Goal: Download file/media

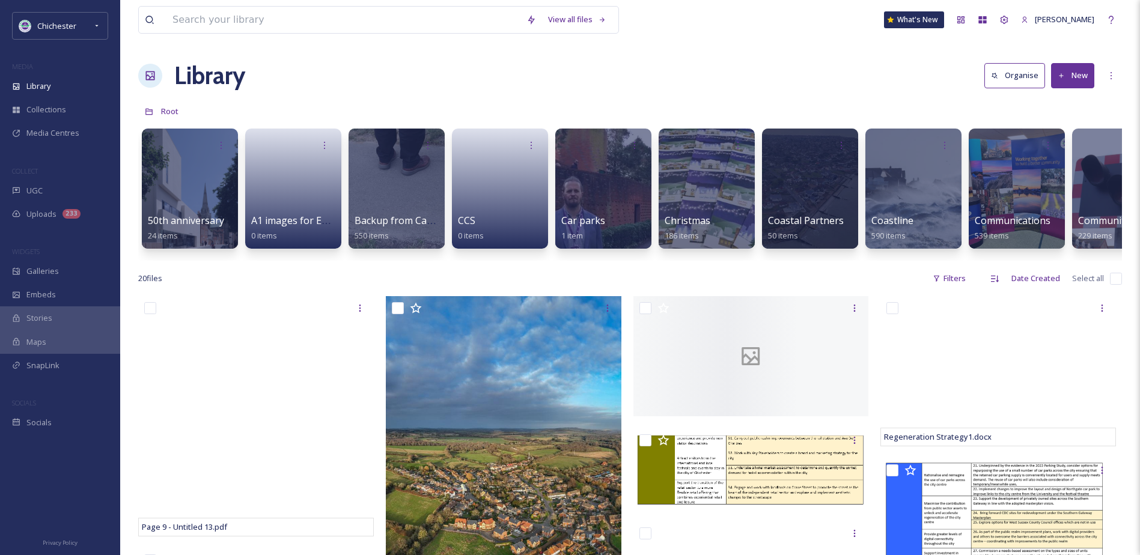
type input "ISON_250722_CDC_0014.jpg"
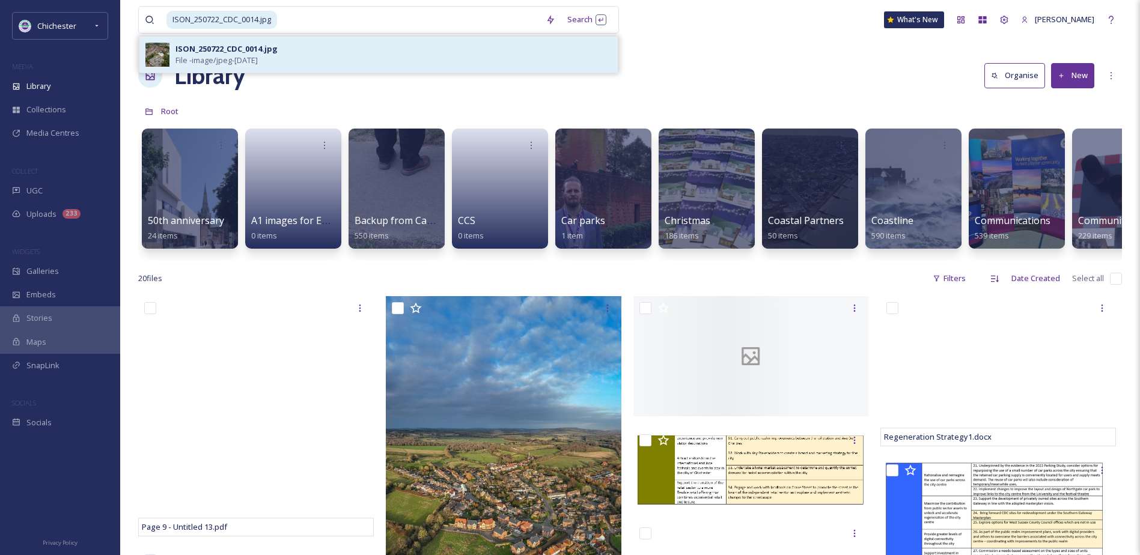
click at [225, 54] on div "ISON_250722_CDC_0014.jpg" at bounding box center [227, 48] width 102 height 11
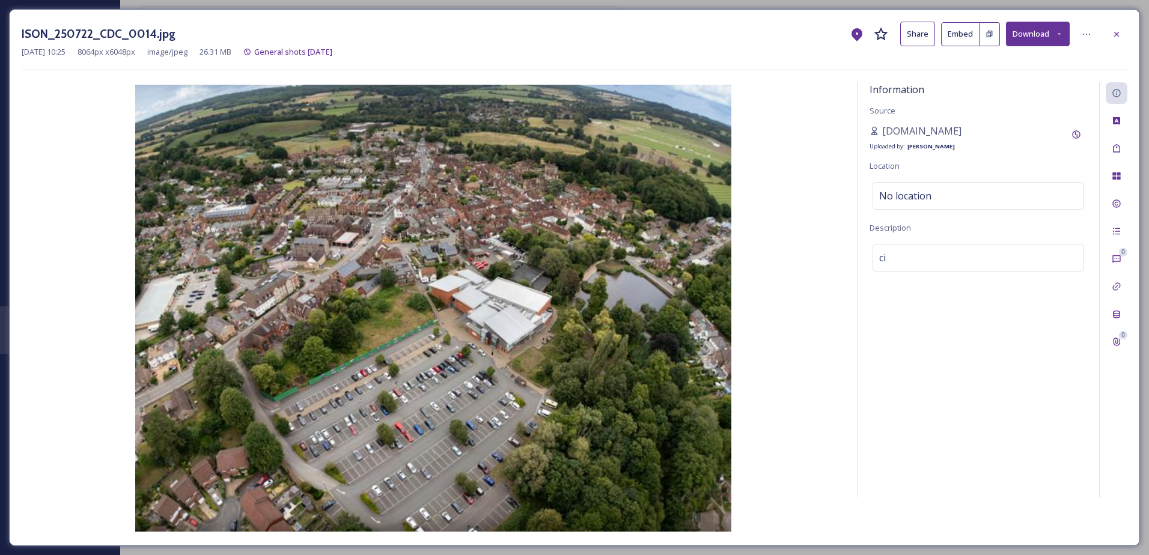
click at [1040, 38] on button "Download" at bounding box center [1038, 34] width 64 height 25
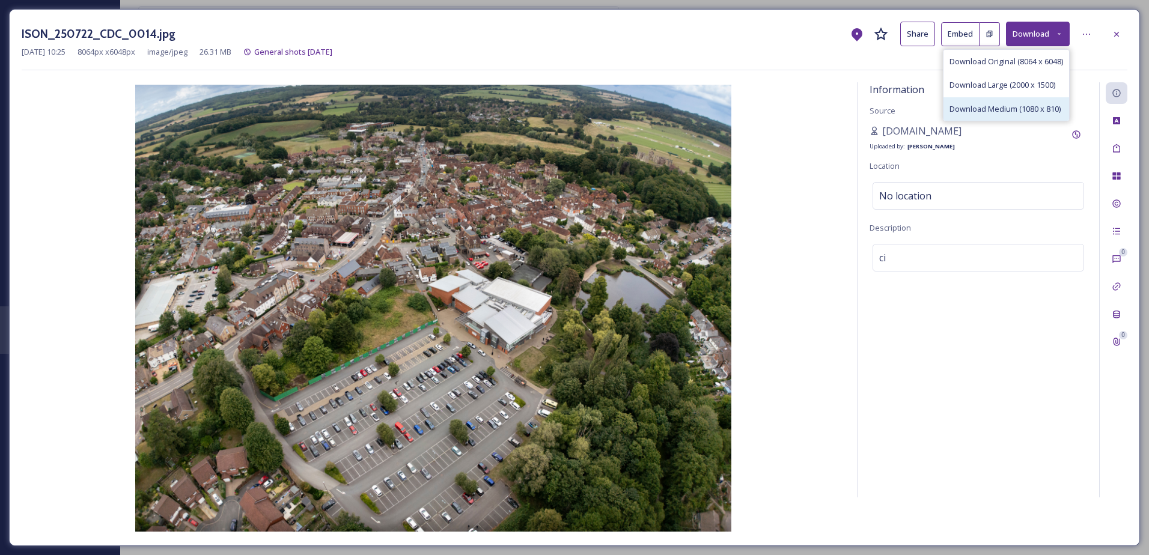
click at [1038, 110] on span "Download Medium (1080 x 810)" at bounding box center [1005, 108] width 111 height 11
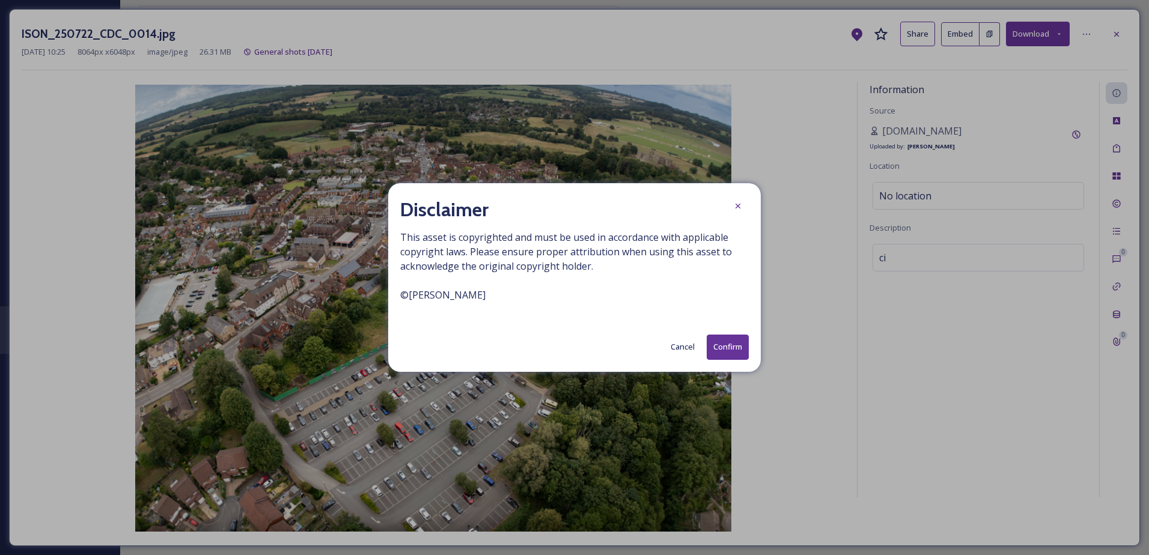
click at [736, 345] on button "Confirm" at bounding box center [728, 347] width 42 height 25
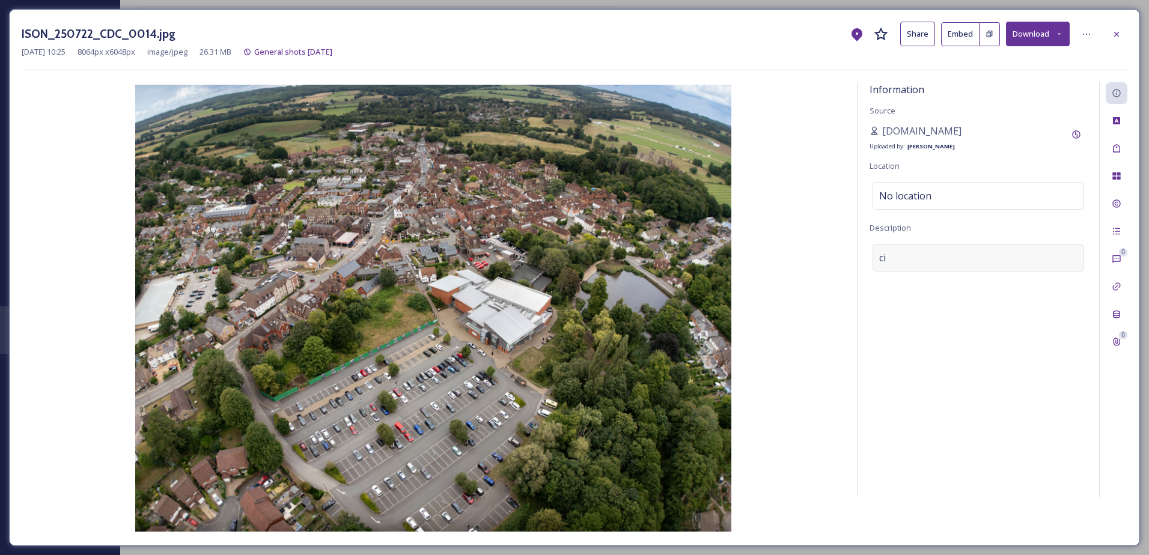
click at [899, 257] on div "ci" at bounding box center [979, 258] width 212 height 28
drag, startPoint x: 906, startPoint y: 257, endPoint x: 857, endPoint y: 253, distance: 49.5
click at [857, 253] on div "Information Source www.christopherison.com Uploaded by: Jack Innes Location No …" at bounding box center [575, 307] width 1106 height 451
paste textarea "Picture date: Wednesday July 23, 2025. Photograph by Christopher Ison © 0754404…"
type textarea "Picture date: Wednesday July 23, 2025. Photograph by Christopher Ison © 0754404…"
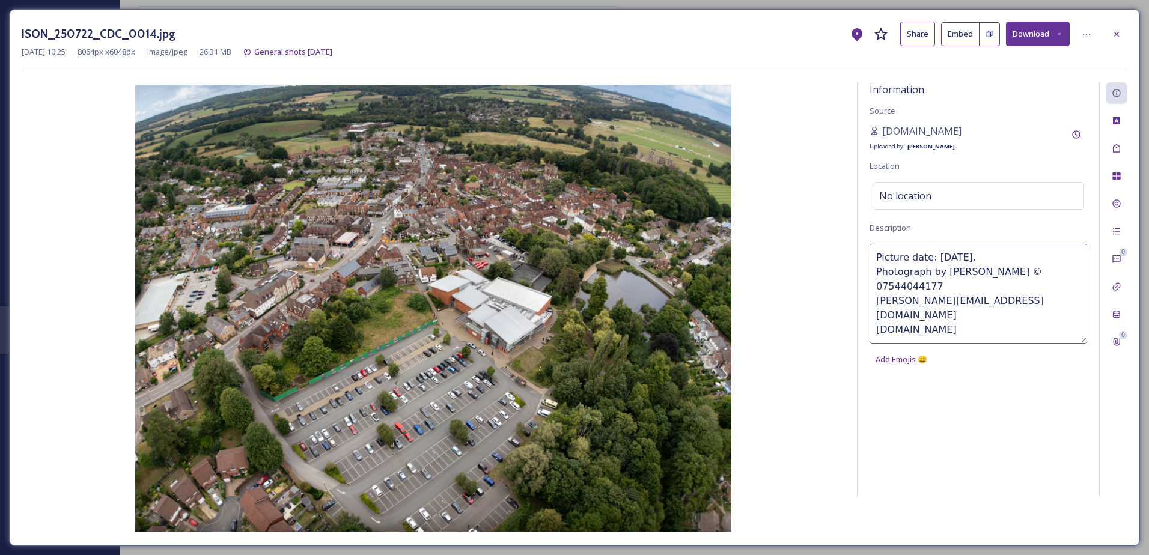
scroll to position [108, 0]
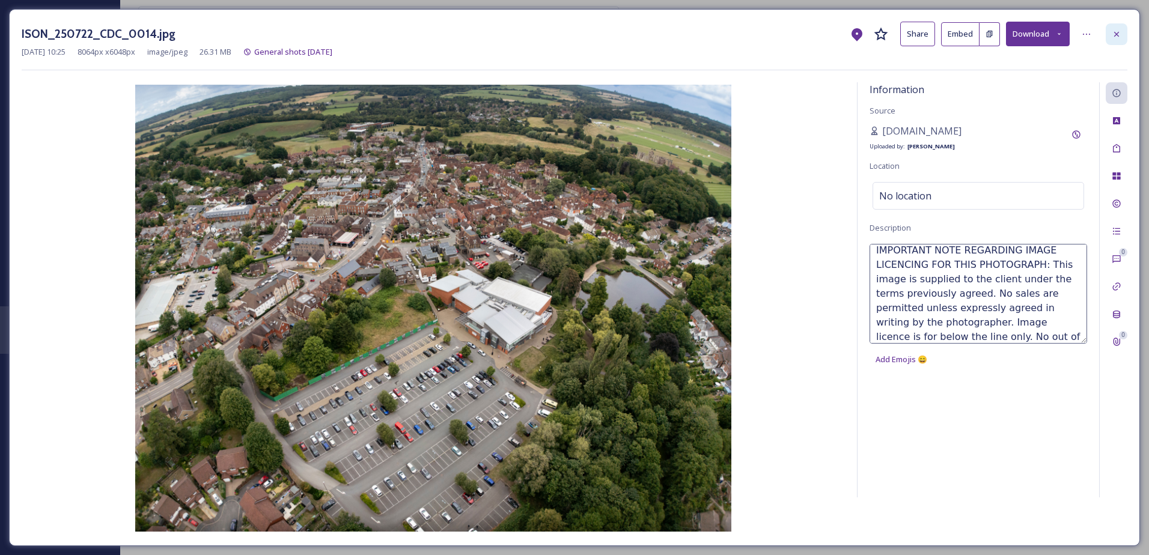
click at [1110, 35] on div at bounding box center [1117, 34] width 22 height 22
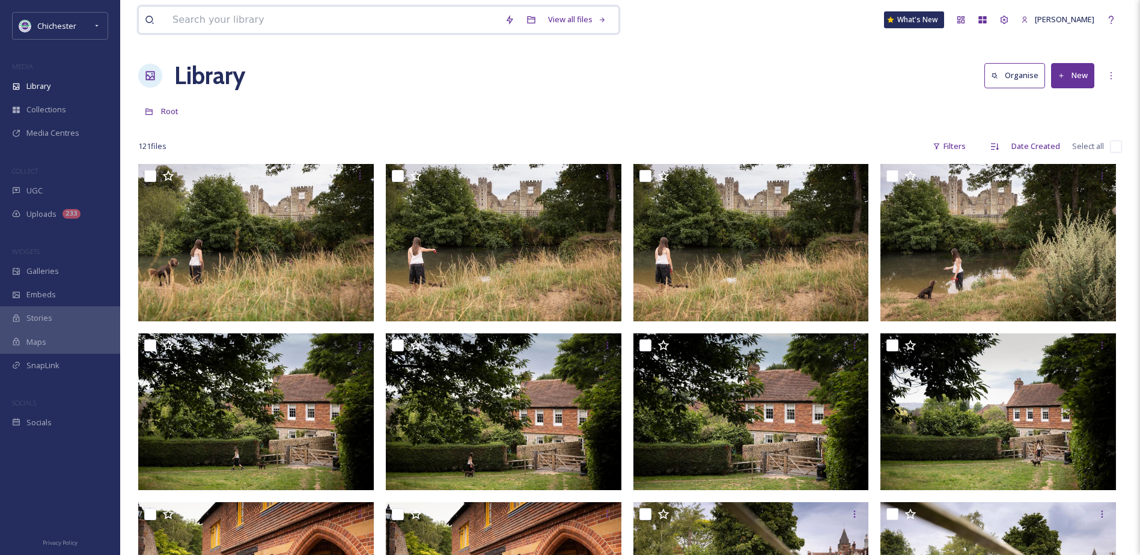
click at [229, 14] on input at bounding box center [333, 20] width 332 height 26
paste input "ISON_200624_Midhurst_548113.JPG"
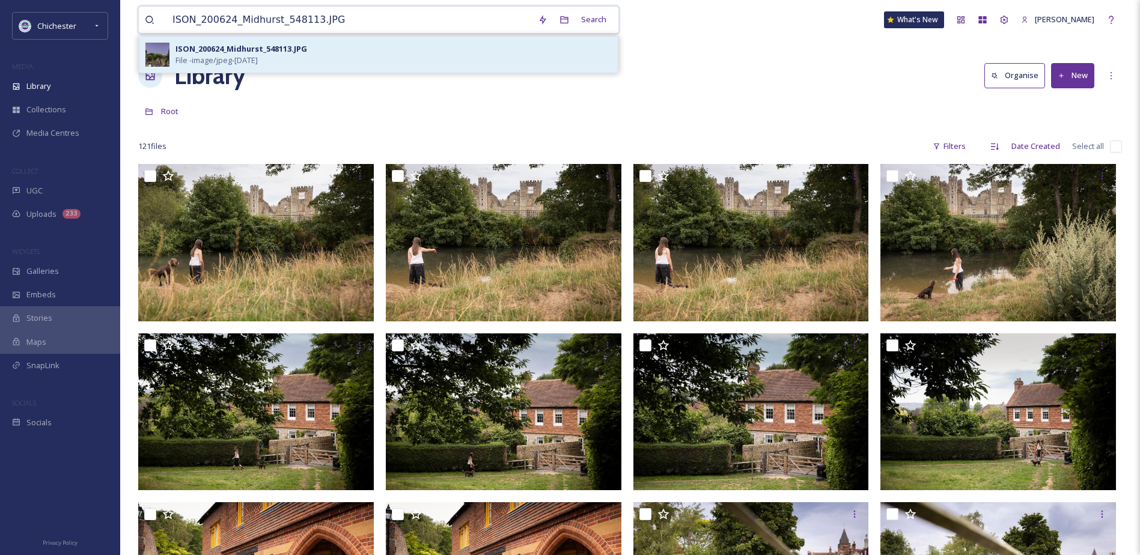
type input "ISON_200624_Midhurst_548113.JPG"
click at [321, 53] on div "ISON_200624_Midhurst_548113.JPG File - image/jpeg - May 24 2023" at bounding box center [394, 54] width 436 height 23
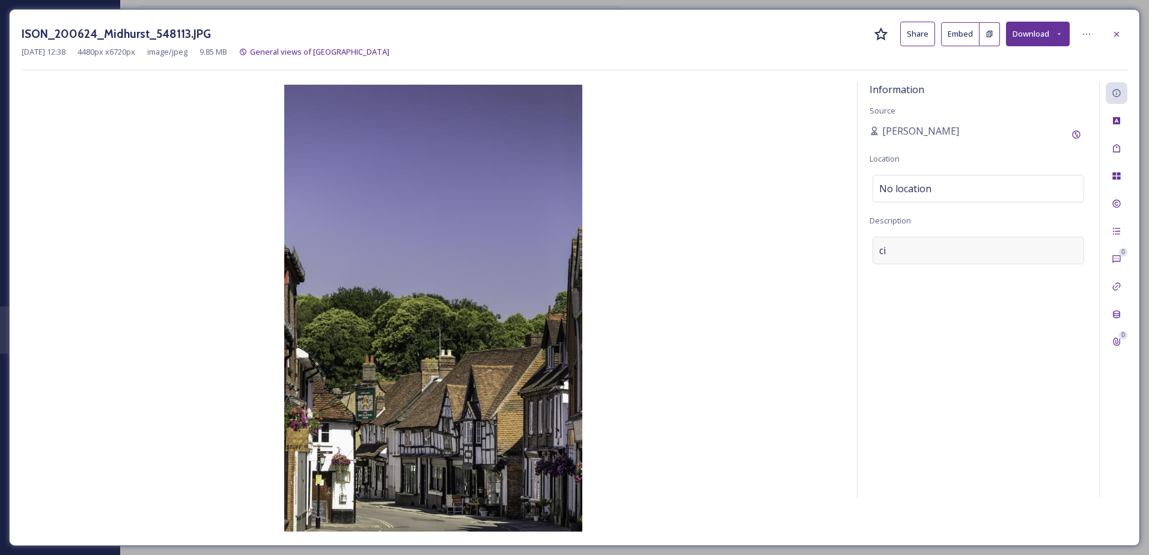
click at [920, 245] on div "ci" at bounding box center [979, 251] width 212 height 28
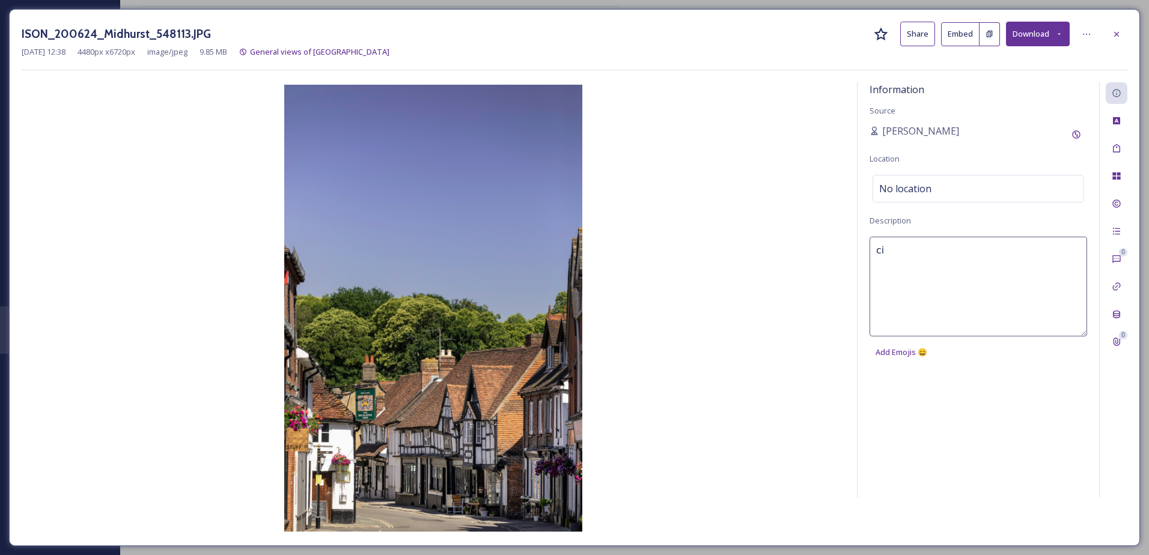
click at [913, 249] on textarea "ci" at bounding box center [979, 287] width 218 height 100
drag, startPoint x: 909, startPoint y: 249, endPoint x: 853, endPoint y: 242, distance: 56.4
click at [853, 242] on div "Information Source Thomas Carr Location No location Description ci Add Emojis 😄…" at bounding box center [575, 307] width 1106 height 451
drag, startPoint x: 895, startPoint y: 245, endPoint x: 1056, endPoint y: 38, distance: 261.7
click at [1056, 38] on button "Download" at bounding box center [1038, 34] width 64 height 25
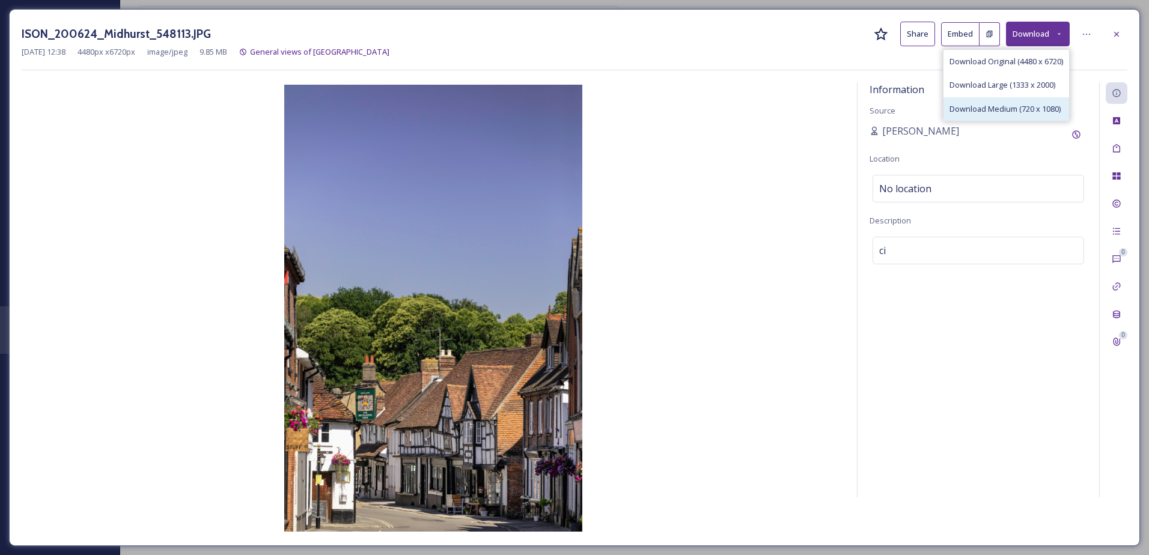
click at [1020, 111] on span "Download Medium (720 x 1080)" at bounding box center [1005, 108] width 111 height 11
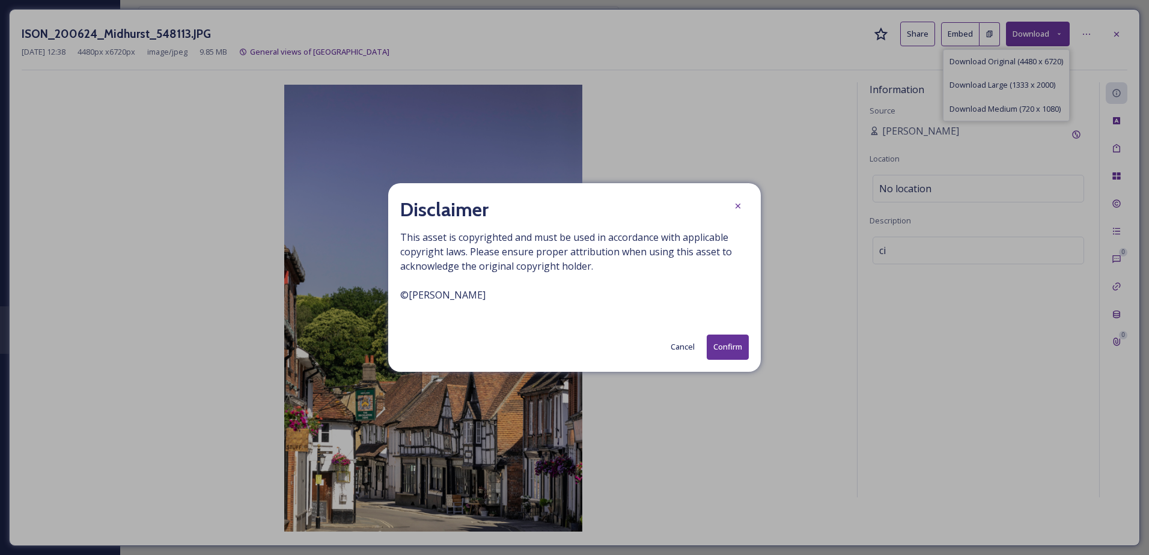
click at [717, 342] on button "Confirm" at bounding box center [728, 347] width 42 height 25
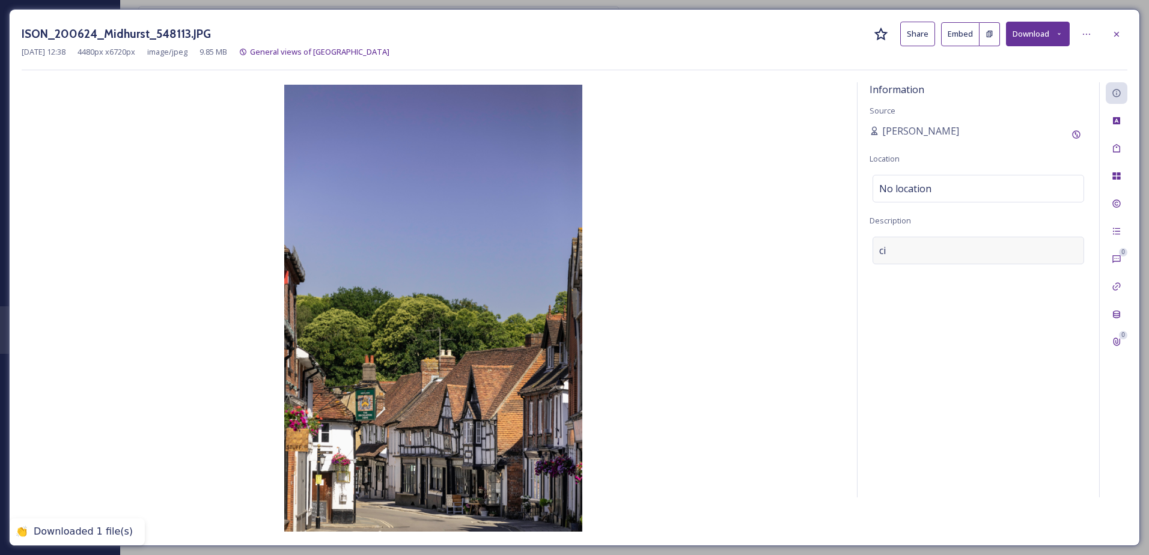
click at [902, 248] on div "ci" at bounding box center [979, 251] width 212 height 28
drag, startPoint x: 896, startPoint y: 255, endPoint x: 856, endPoint y: 253, distance: 39.7
click at [856, 253] on div "Information Source Thomas Carr Location No location Description ci Add Emojis 😄…" at bounding box center [575, 307] width 1106 height 451
type textarea "Credit Christopher Ison Photography"
click at [1124, 192] on div "0 0" at bounding box center [1113, 289] width 28 height 415
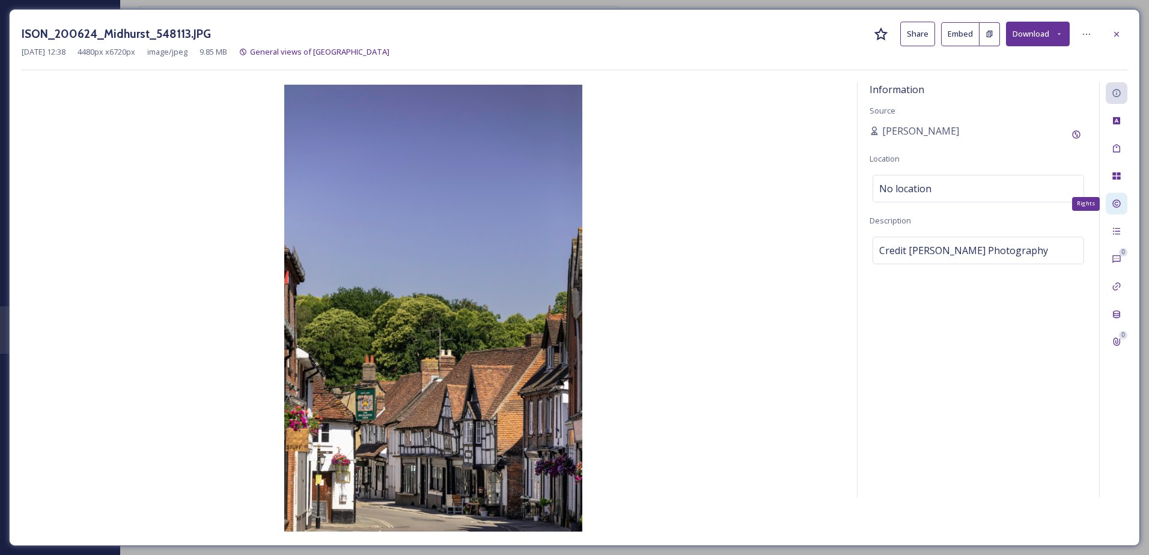
click at [1118, 201] on icon at bounding box center [1117, 204] width 8 height 8
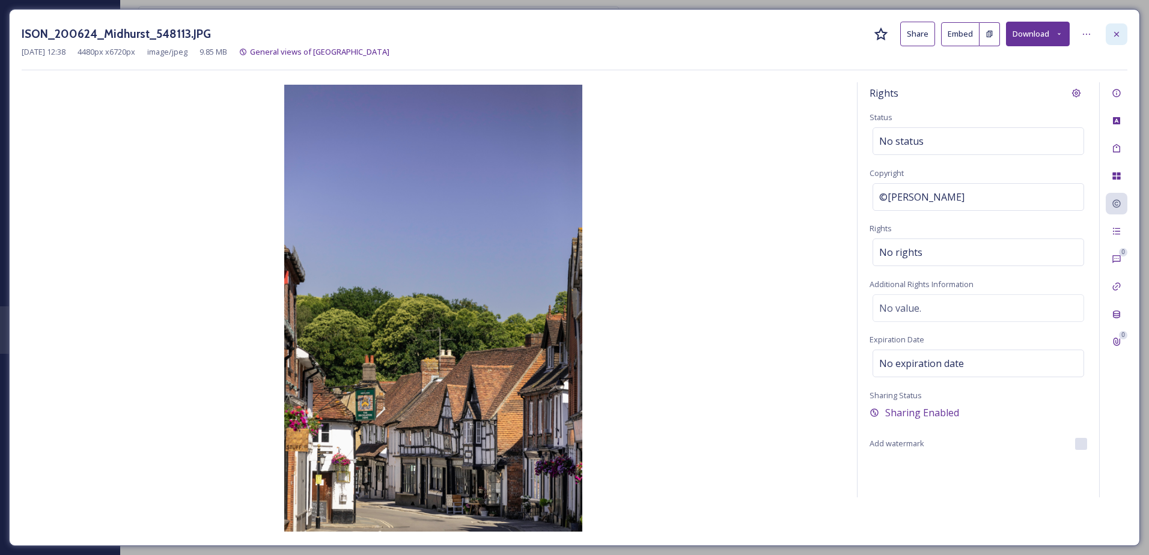
click at [1124, 32] on div at bounding box center [1117, 34] width 22 height 22
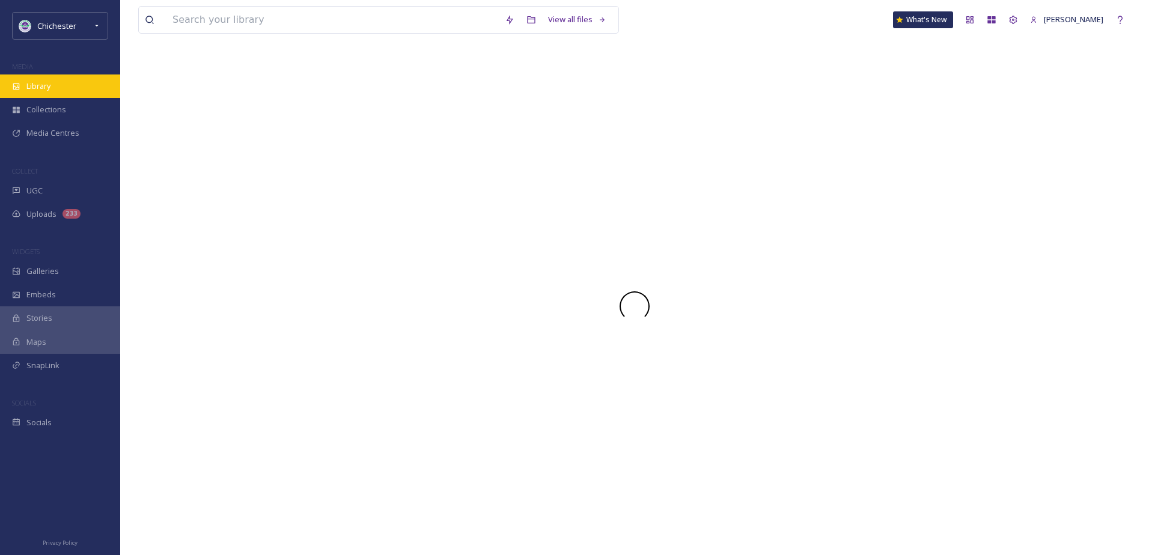
click at [68, 89] on div "Library" at bounding box center [60, 86] width 120 height 23
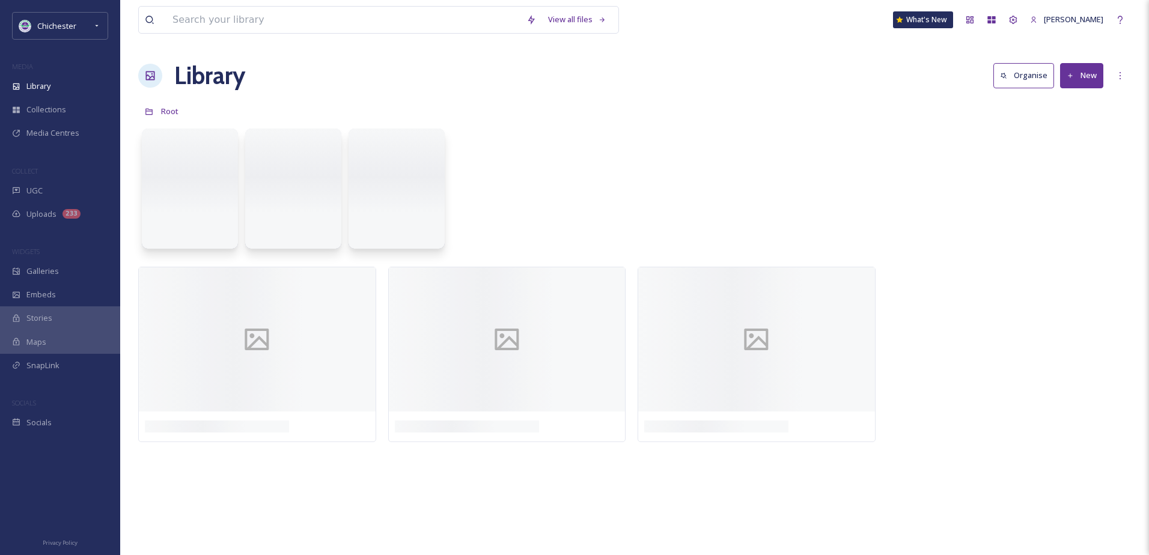
drag, startPoint x: 23, startPoint y: 93, endPoint x: 57, endPoint y: 65, distance: 43.5
click at [23, 93] on div "Library" at bounding box center [60, 86] width 120 height 23
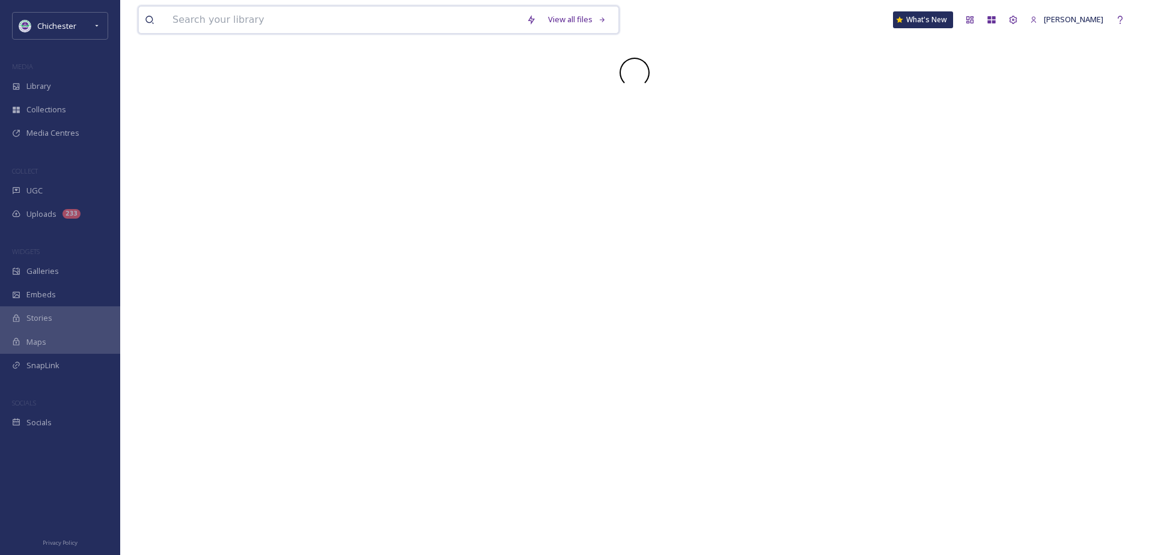
click at [329, 25] on input at bounding box center [344, 20] width 354 height 26
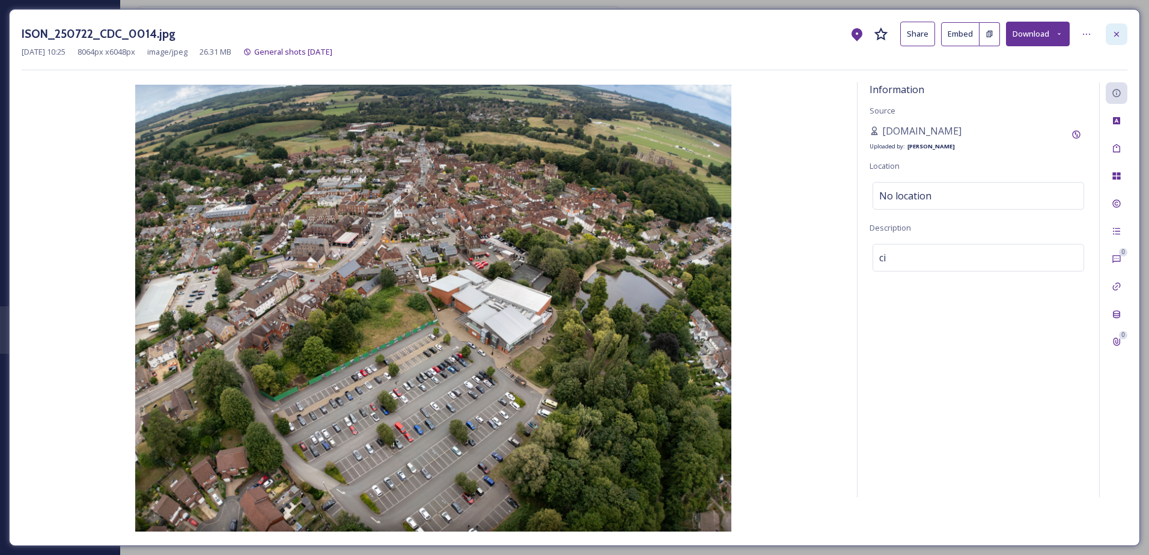
click at [1121, 38] on icon at bounding box center [1117, 34] width 10 height 10
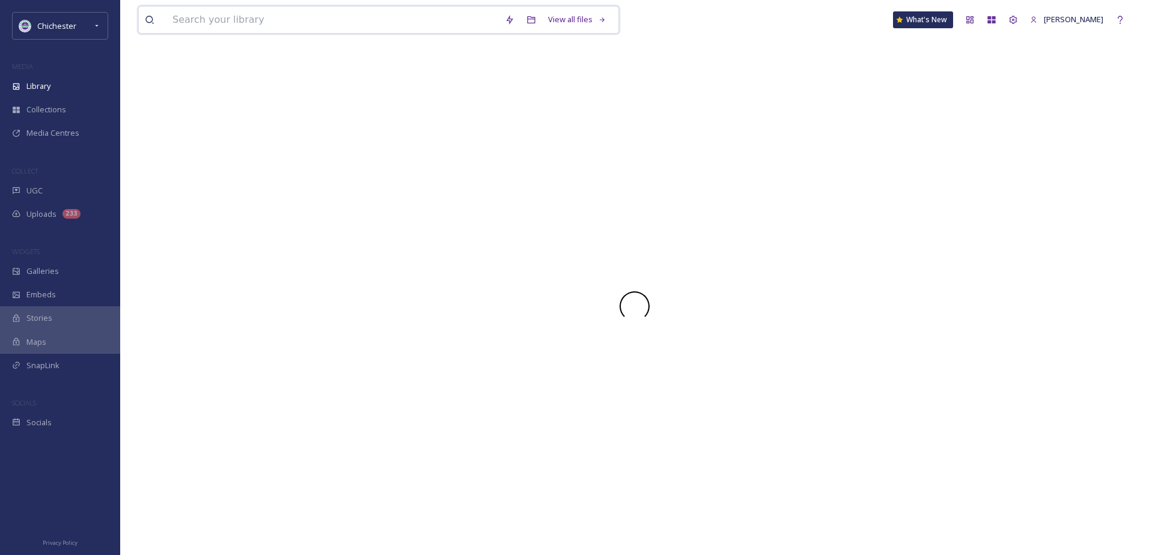
click at [261, 22] on input at bounding box center [333, 20] width 332 height 26
paste input "ISON_250723_CDC_8860.jpg"
type input "ISON_250723_CDC_8860.jpg"
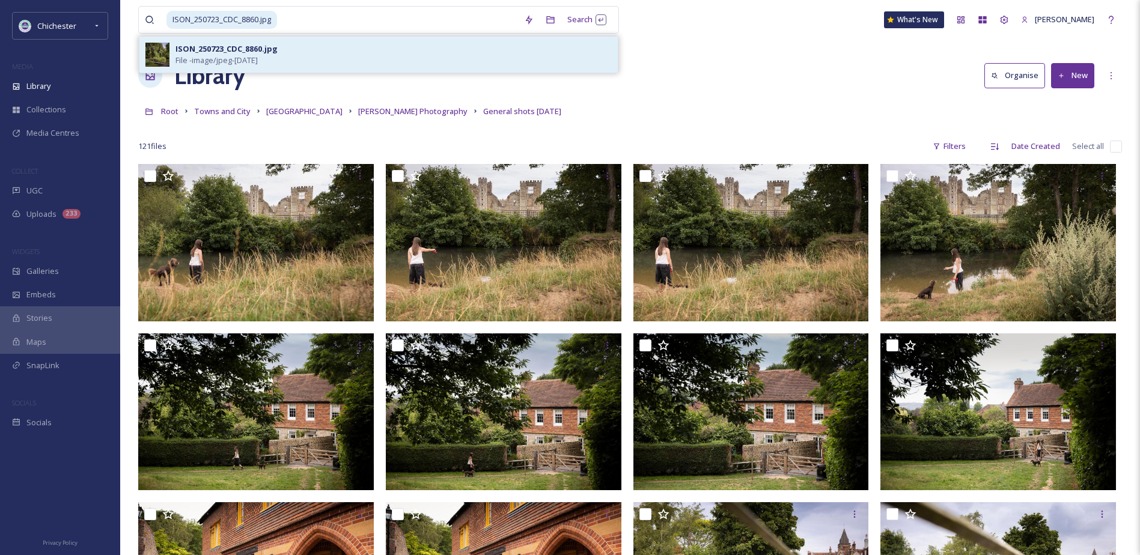
click at [284, 54] on div "ISON_250723_CDC_8860.jpg File - image/jpeg - [DATE]" at bounding box center [394, 54] width 436 height 23
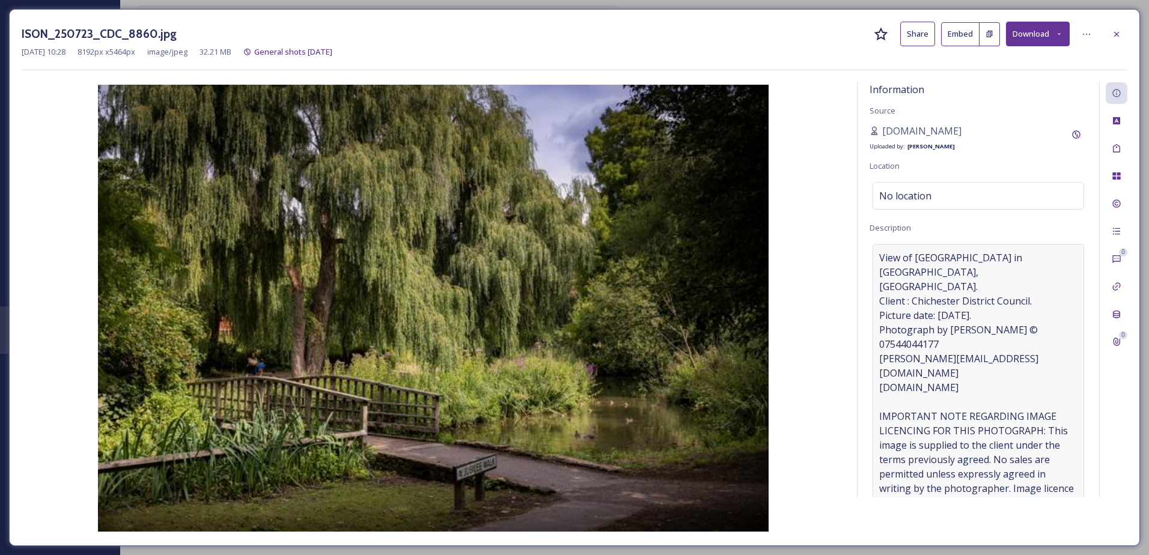
click at [899, 317] on span "View of [GEOGRAPHIC_DATA] in [GEOGRAPHIC_DATA], [GEOGRAPHIC_DATA]. Client : Chi…" at bounding box center [978, 395] width 198 height 289
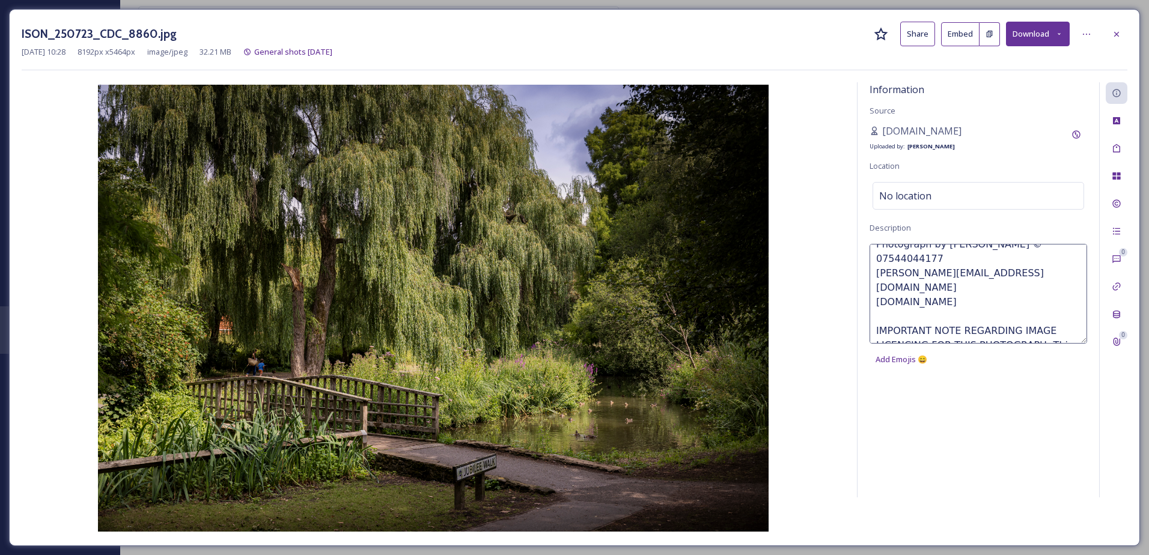
scroll to position [144, 0]
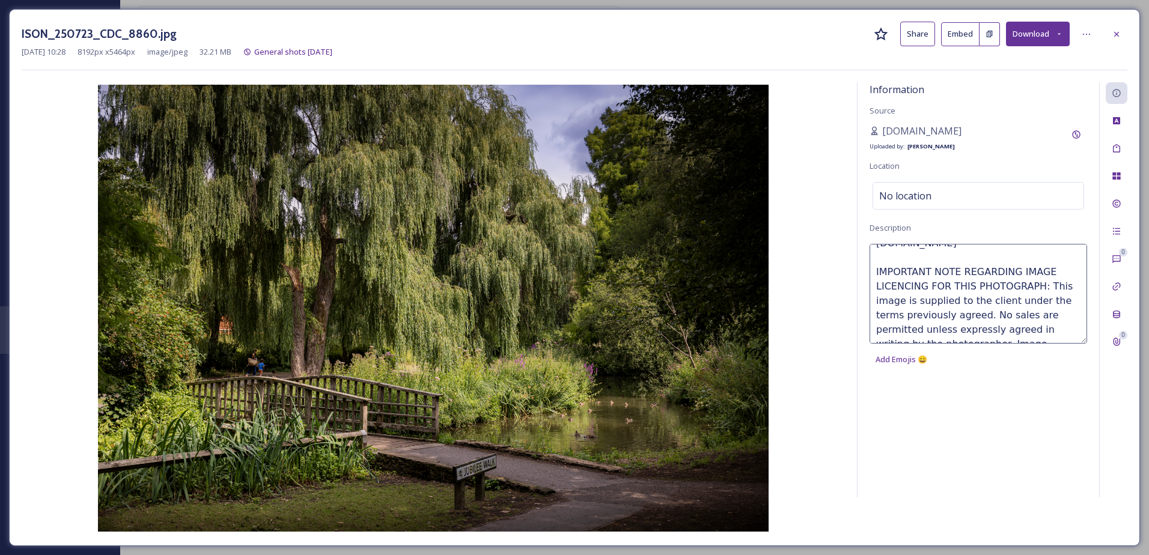
drag, startPoint x: 876, startPoint y: 284, endPoint x: 1077, endPoint y: 341, distance: 209.2
click at [1077, 341] on textarea "View of [GEOGRAPHIC_DATA] in [GEOGRAPHIC_DATA], [GEOGRAPHIC_DATA]. Client : Chi…" at bounding box center [979, 294] width 218 height 100
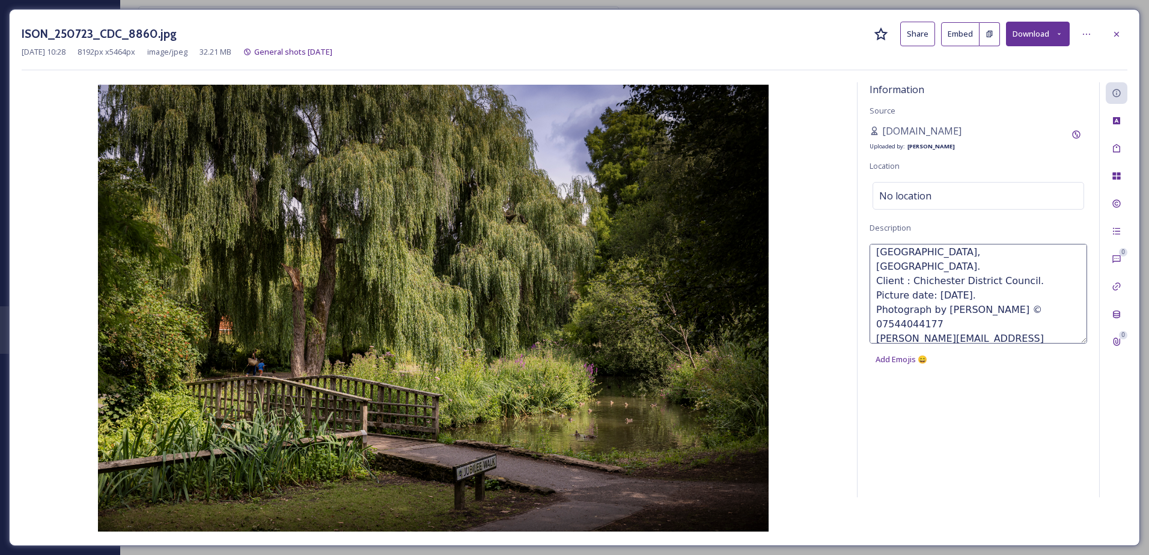
scroll to position [0, 0]
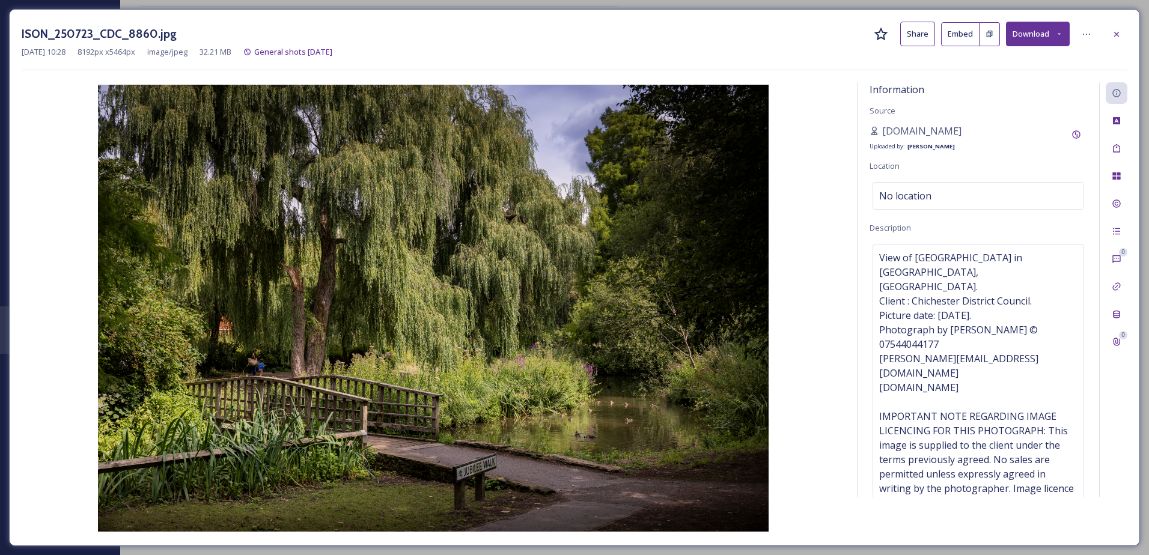
click at [1062, 30] on icon at bounding box center [1060, 34] width 8 height 8
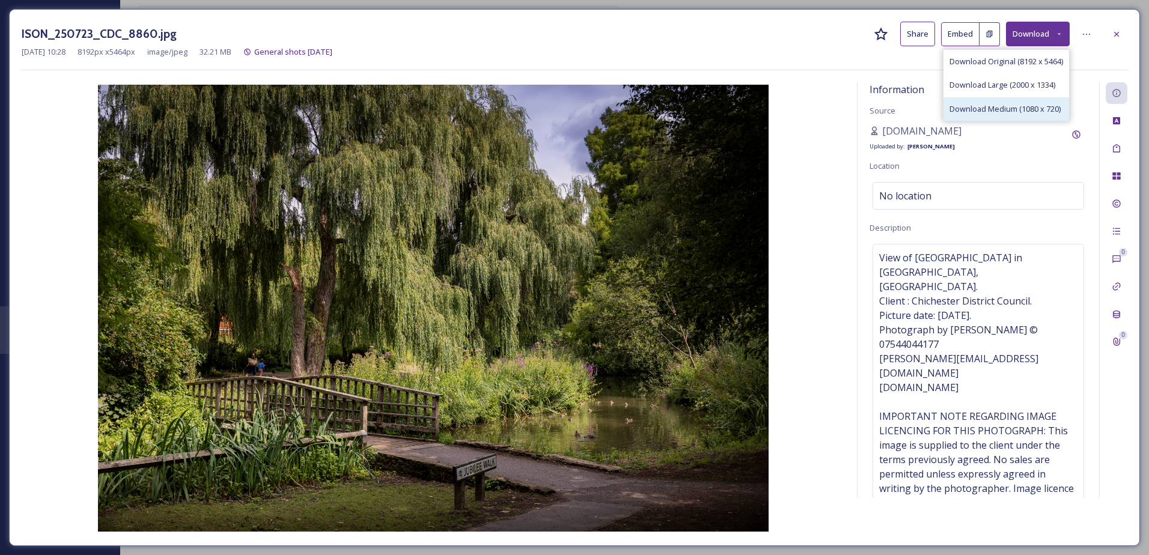
click at [1035, 109] on span "Download Medium (1080 x 720)" at bounding box center [1005, 108] width 111 height 11
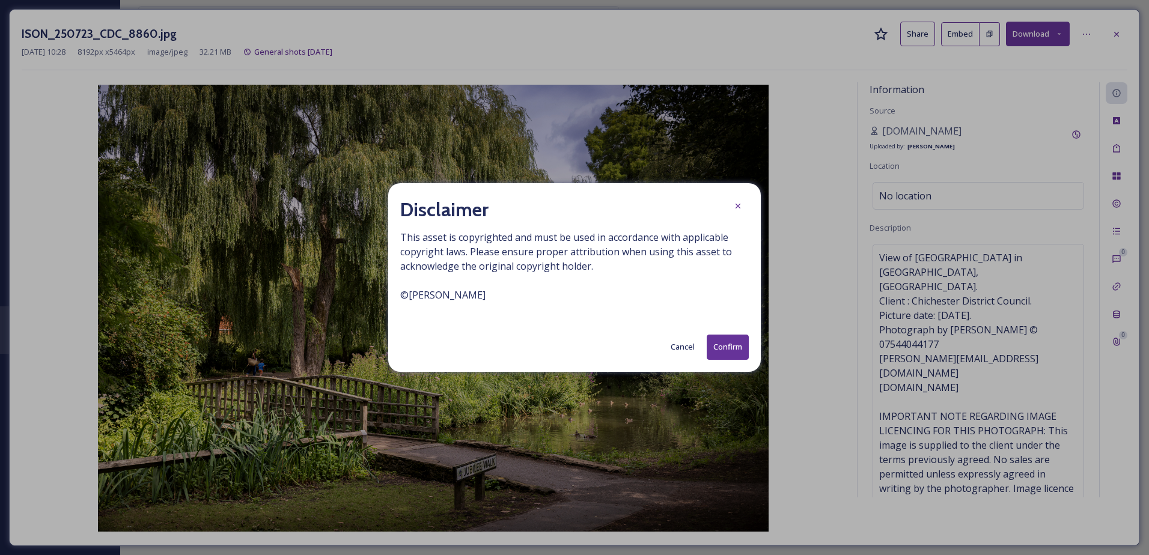
click at [732, 350] on button "Confirm" at bounding box center [728, 347] width 42 height 25
